Goal: Task Accomplishment & Management: Use online tool/utility

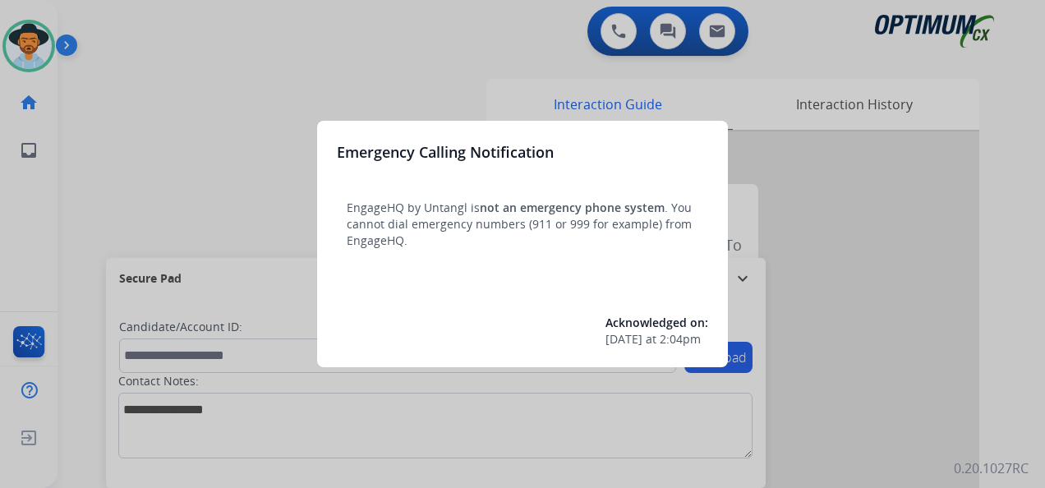
click at [36, 48] on div at bounding box center [522, 244] width 1045 height 488
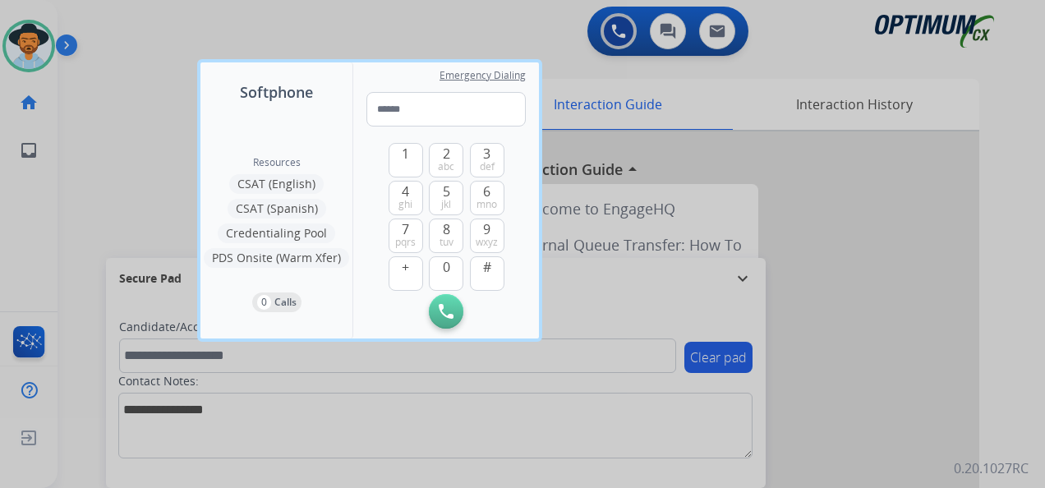
click at [36, 48] on div at bounding box center [522, 244] width 1045 height 488
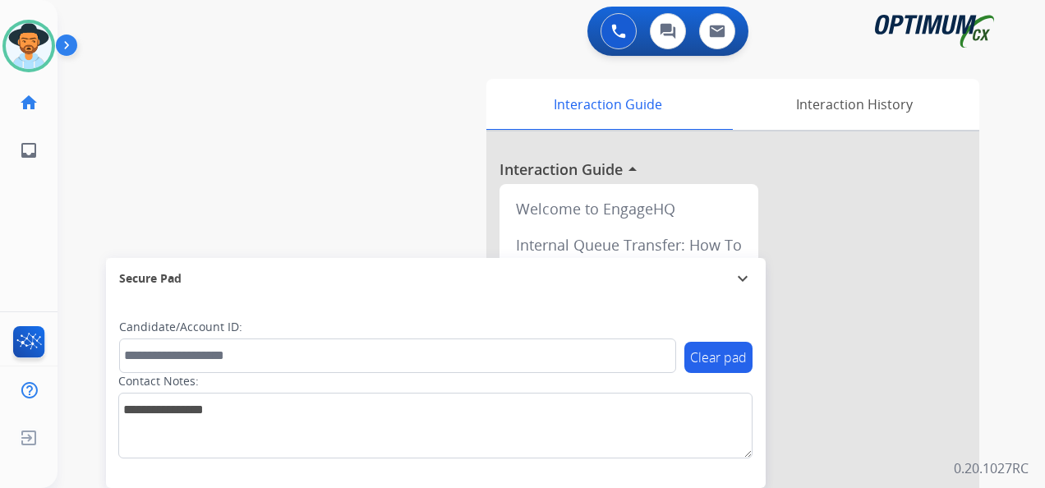
click at [36, 48] on img at bounding box center [29, 46] width 46 height 46
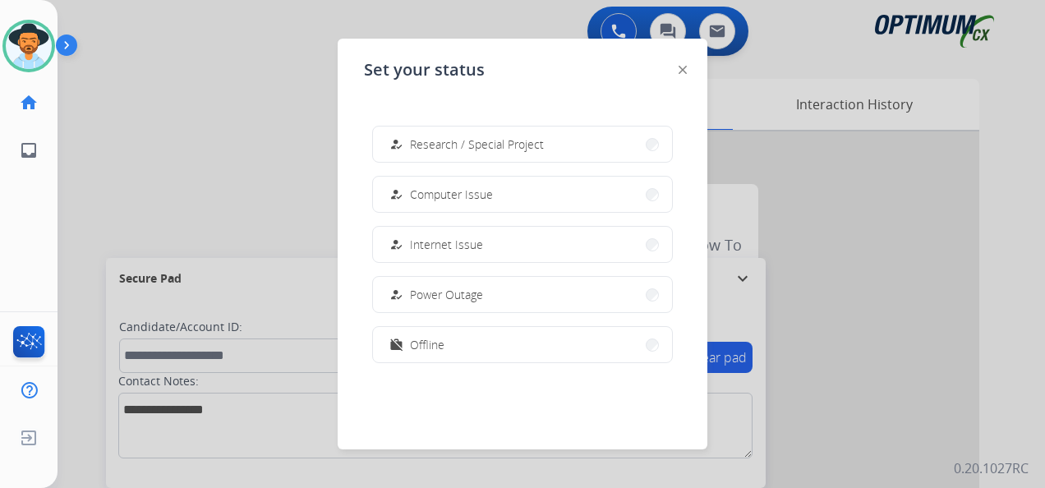
scroll to position [409, 0]
click at [467, 150] on span "Research / Special Project" at bounding box center [477, 144] width 134 height 17
